Goal: Task Accomplishment & Management: Manage account settings

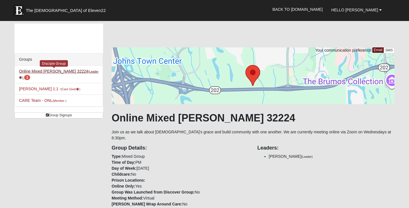
click at [74, 71] on small "(Leader )" at bounding box center [58, 74] width 79 height 9
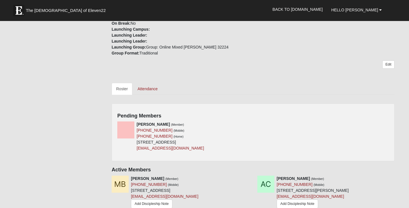
scroll to position [189, 0]
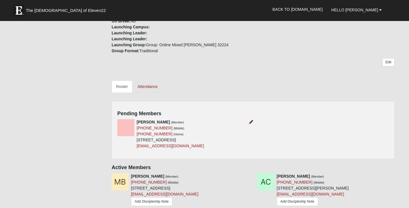
click at [250, 120] on icon at bounding box center [251, 122] width 4 height 4
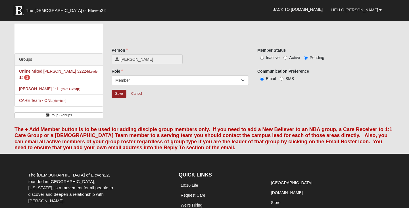
click at [284, 57] on input "Active" at bounding box center [285, 58] width 4 height 4
radio input "true"
click at [117, 93] on input "Save" at bounding box center [119, 94] width 15 height 8
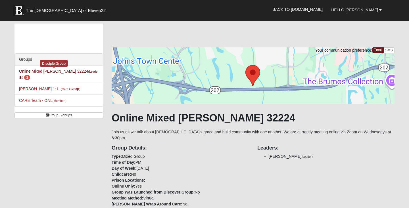
click at [67, 72] on small "(Leader )" at bounding box center [58, 74] width 79 height 9
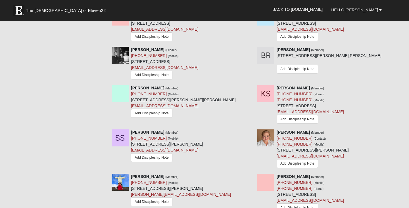
scroll to position [799, 0]
